Goal: Information Seeking & Learning: Learn about a topic

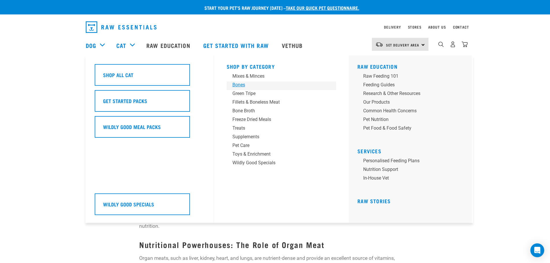
click at [244, 84] on div "Bones" at bounding box center [278, 84] width 90 height 7
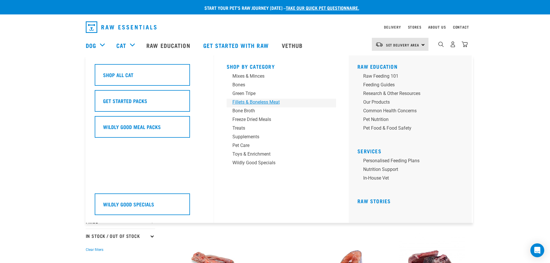
click at [239, 101] on div "Fillets & Boneless Meat" at bounding box center [278, 102] width 90 height 7
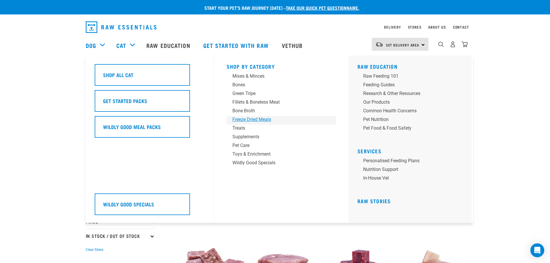
click at [243, 121] on div "Freeze Dried Meals" at bounding box center [278, 119] width 90 height 7
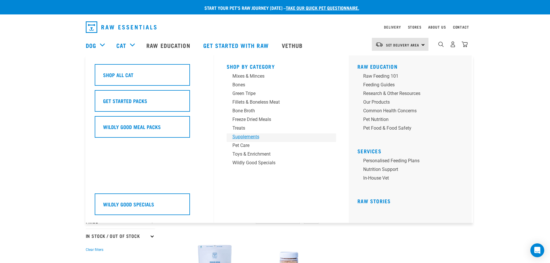
click at [237, 138] on div "Supplements" at bounding box center [278, 136] width 90 height 7
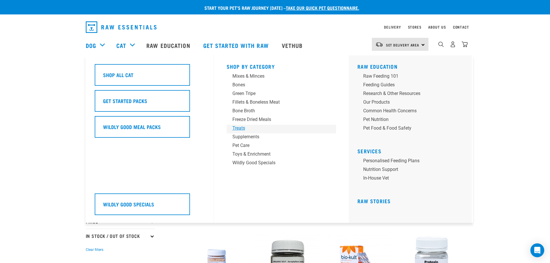
click at [240, 128] on div "Treats" at bounding box center [278, 128] width 90 height 7
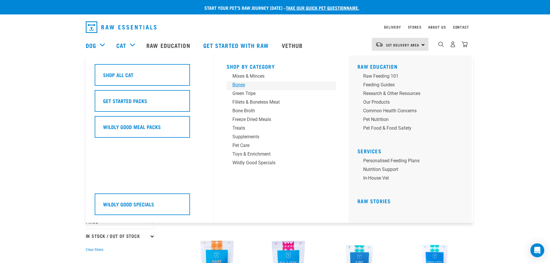
click at [237, 84] on div "Bones" at bounding box center [278, 84] width 90 height 7
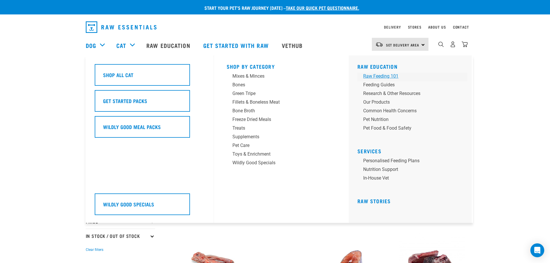
click at [391, 74] on div "Raw Feeding 101" at bounding box center [408, 76] width 90 height 7
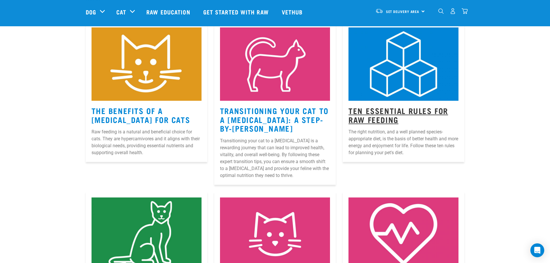
scroll to position [58, 0]
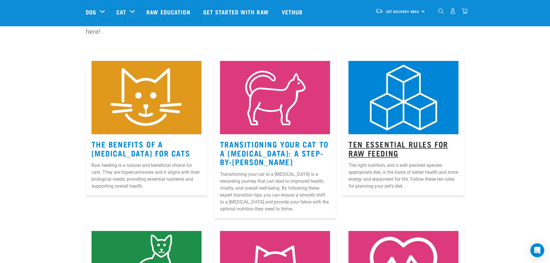
click at [359, 142] on link "Ten Essential Rules for Raw Feeding" at bounding box center [399, 148] width 100 height 13
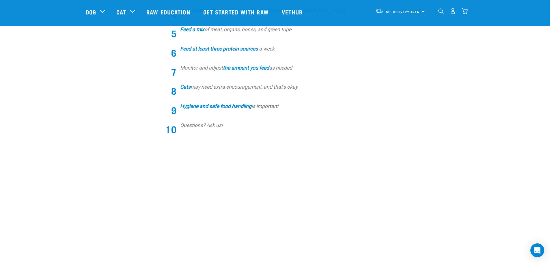
scroll to position [289, 0]
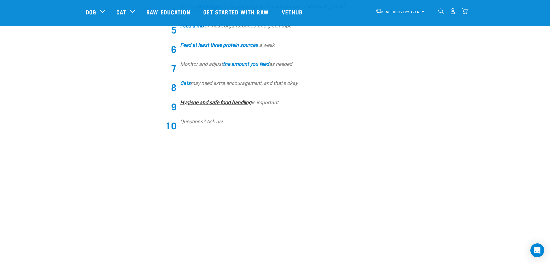
click at [238, 104] on strong "Hygiene and safe food handling" at bounding box center [215, 103] width 71 height 6
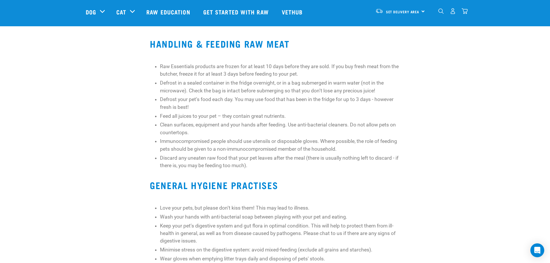
scroll to position [58, 0]
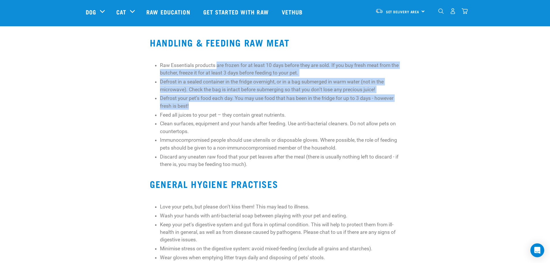
drag, startPoint x: 217, startPoint y: 65, endPoint x: 190, endPoint y: 105, distance: 48.3
click at [190, 105] on ul "Raw Essentials products are frozen for at least 10 days before they are sold. I…" at bounding box center [280, 115] width 240 height 107
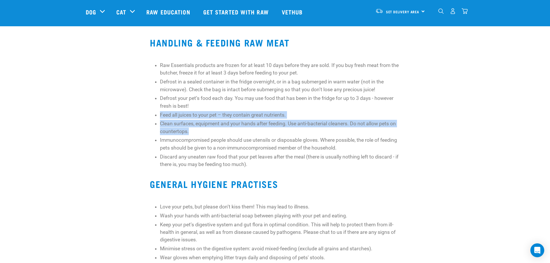
drag, startPoint x: 161, startPoint y: 116, endPoint x: 192, endPoint y: 131, distance: 34.8
click at [192, 131] on ul "Raw Essentials products are frozen for at least 10 days before they are sold. I…" at bounding box center [280, 115] width 240 height 107
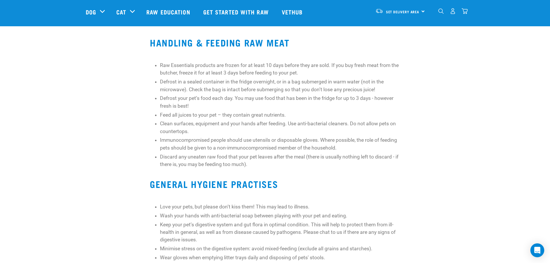
click at [194, 140] on li "Immunocompromised people should use utensils or disposable gloves. Where possib…" at bounding box center [280, 143] width 240 height 15
drag, startPoint x: 170, startPoint y: 138, endPoint x: 213, endPoint y: 140, distance: 43.4
click at [213, 140] on li "Immunocompromised people should use utensils or disposable gloves. Where possib…" at bounding box center [280, 143] width 240 height 15
click at [234, 147] on li "Immunocompromised people should use utensils or disposable gloves. Where possib…" at bounding box center [280, 143] width 240 height 15
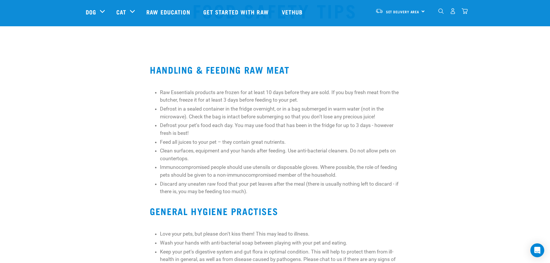
scroll to position [0, 0]
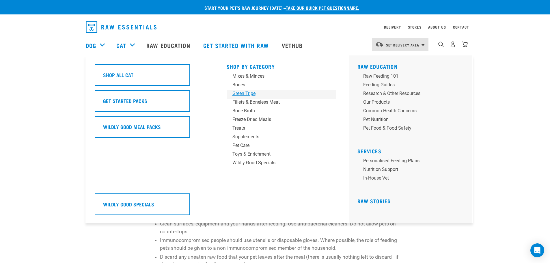
click at [241, 93] on div "Green Tripe" at bounding box center [278, 93] width 90 height 7
